Goal: Information Seeking & Learning: Learn about a topic

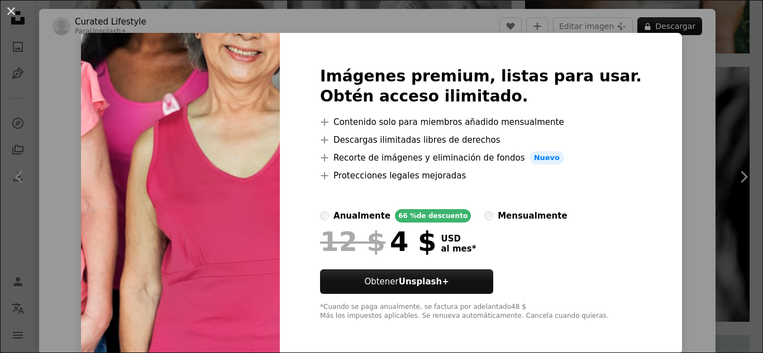
scroll to position [5, 0]
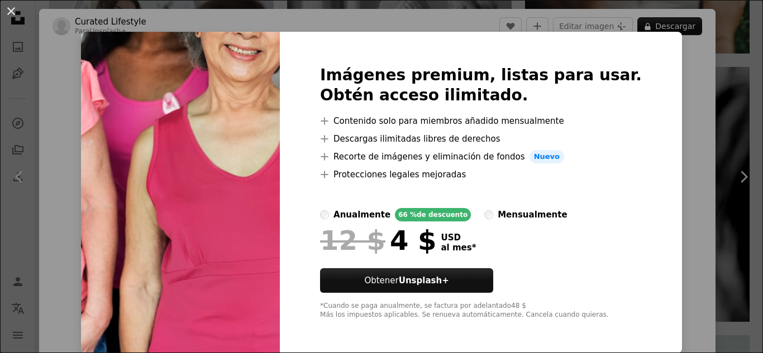
click at [670, 170] on div "An X shape Imágenes premium, listas para usar. Obtén acceso ilimitado. A plus s…" at bounding box center [381, 176] width 763 height 353
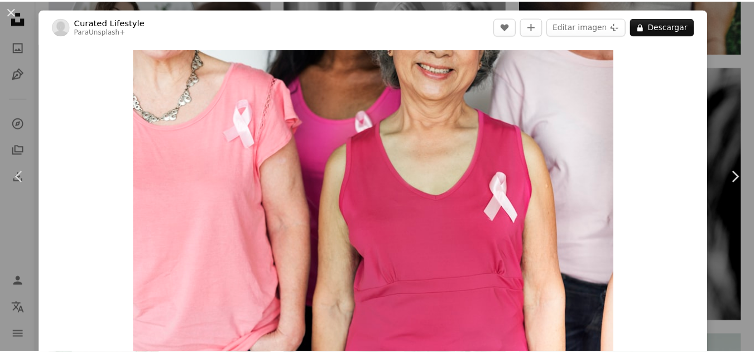
scroll to position [56, 0]
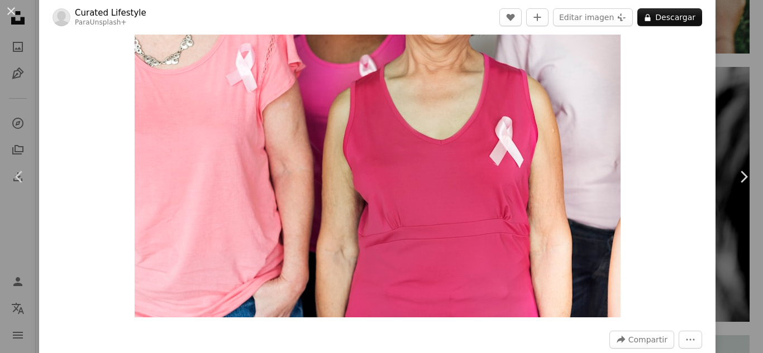
drag, startPoint x: 499, startPoint y: 170, endPoint x: 655, endPoint y: 115, distance: 165.6
click at [655, 115] on div "Zoom in" at bounding box center [377, 156] width 676 height 336
click at [730, 73] on div "An X shape Chevron left Chevron right Curated Lifestyle Para Unsplash+ A heart …" at bounding box center [381, 176] width 763 height 353
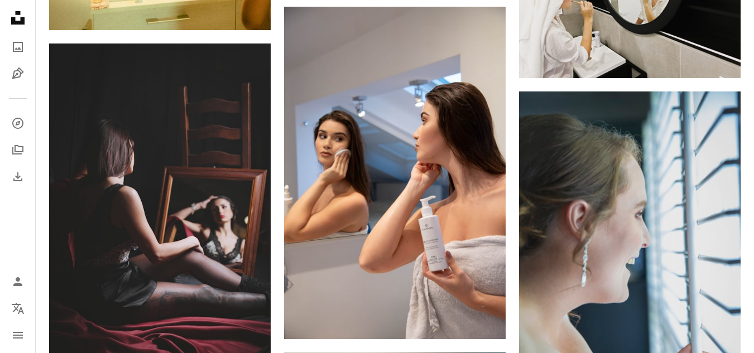
scroll to position [14565, 0]
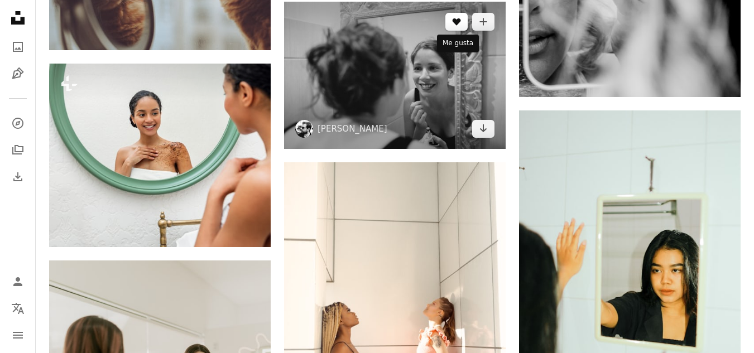
scroll to position [5360, 0]
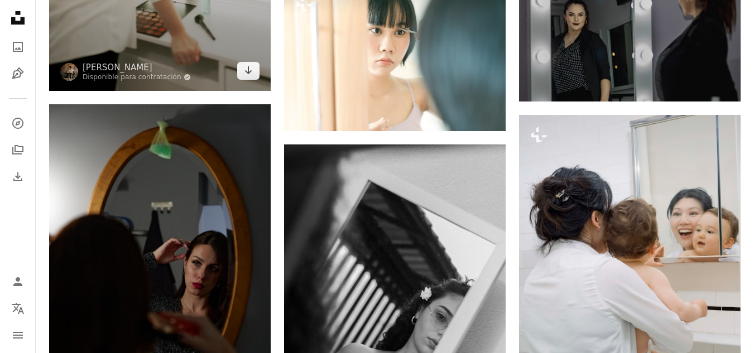
scroll to position [5918, 0]
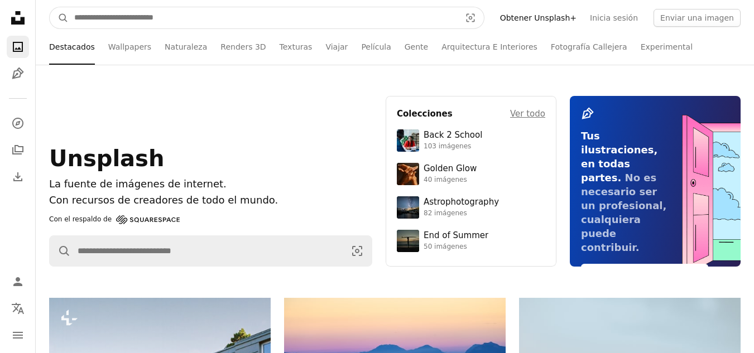
click at [216, 20] on input "Encuentra imágenes en todo el sitio" at bounding box center [263, 17] width 389 height 21
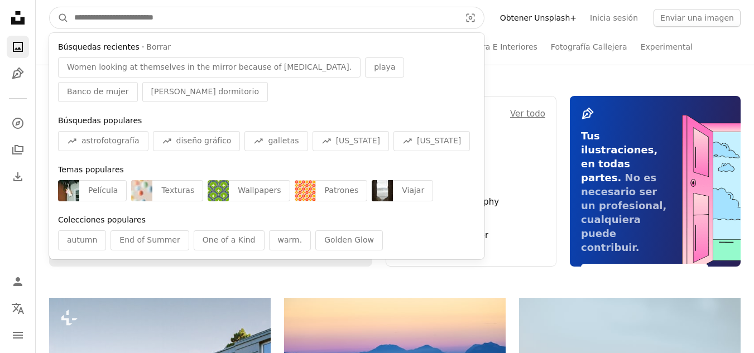
paste input "**********"
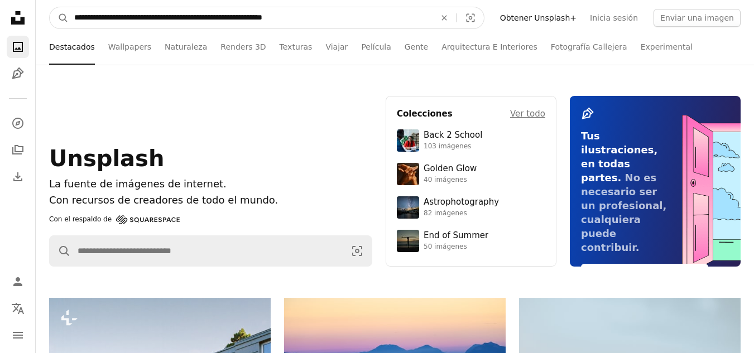
type input "**********"
click at [50, 7] on button "A magnifying glass" at bounding box center [59, 17] width 19 height 21
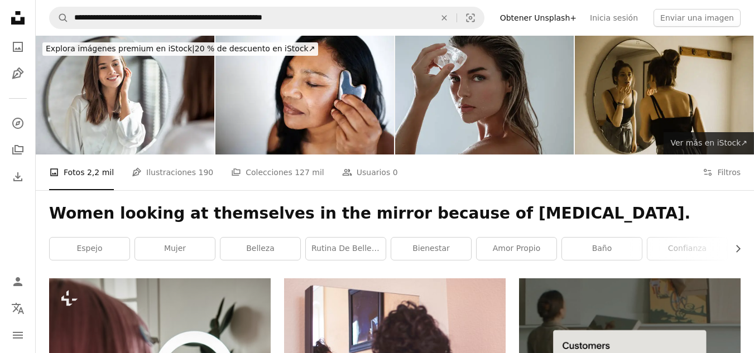
click at [695, 146] on span "Ver más en iStock ↗" at bounding box center [709, 142] width 77 height 9
